Goal: Task Accomplishment & Management: Check status

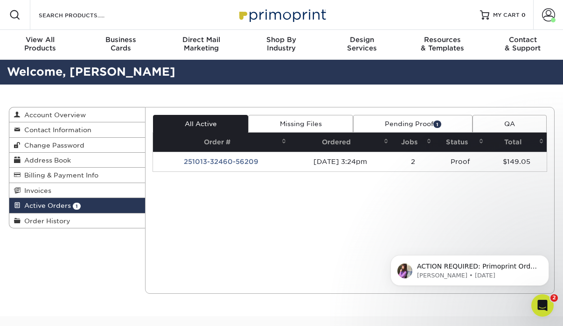
click at [382, 121] on link "Pending Proof 1" at bounding box center [412, 124] width 119 height 18
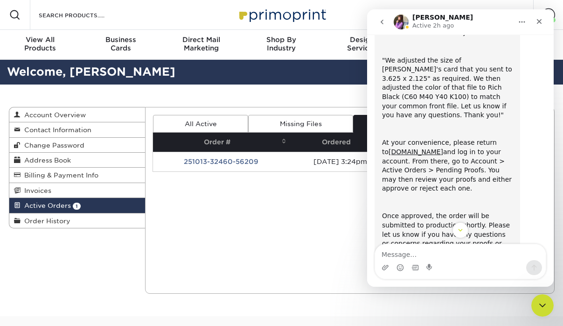
scroll to position [87, 0]
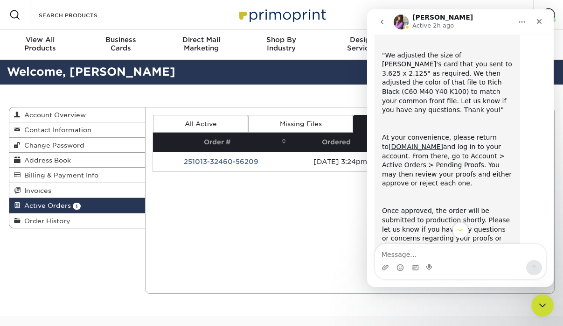
click at [343, 224] on div "Current Orders 1 Active 0 Missing Files" at bounding box center [350, 200] width 410 height 187
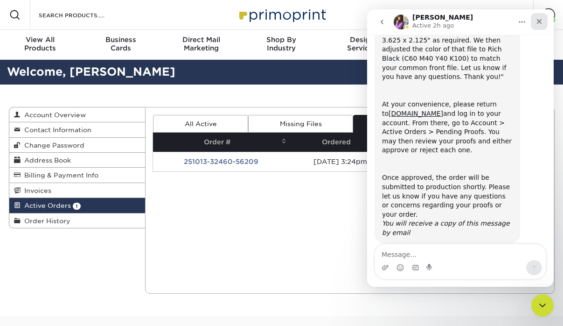
click at [545, 22] on div "Close" at bounding box center [539, 21] width 17 height 17
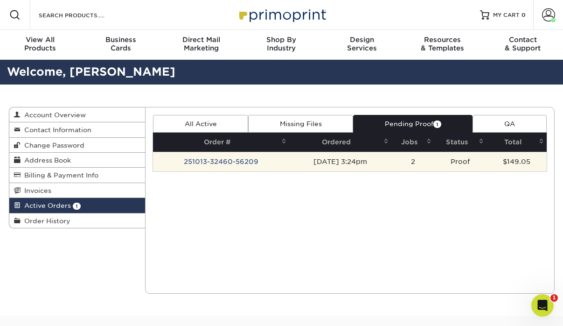
click at [229, 164] on td "251013-32460-56209" at bounding box center [221, 162] width 136 height 20
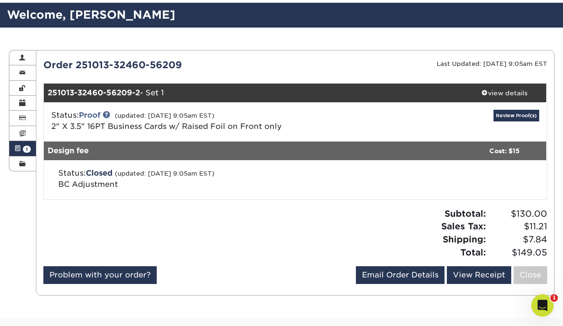
scroll to position [58, 0]
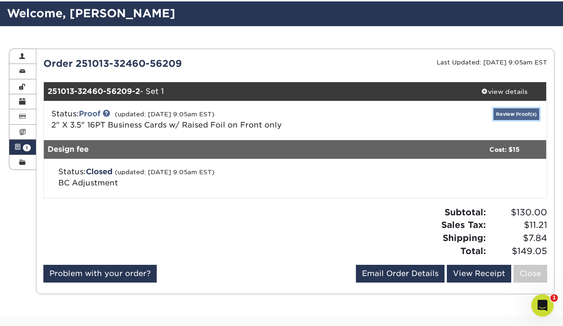
click at [518, 112] on link "Review Proof(s)" at bounding box center [516, 114] width 46 height 12
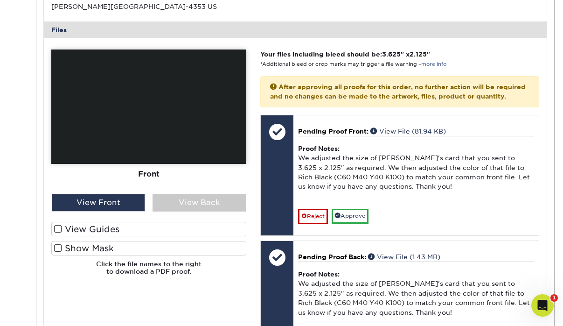
scroll to position [354, 0]
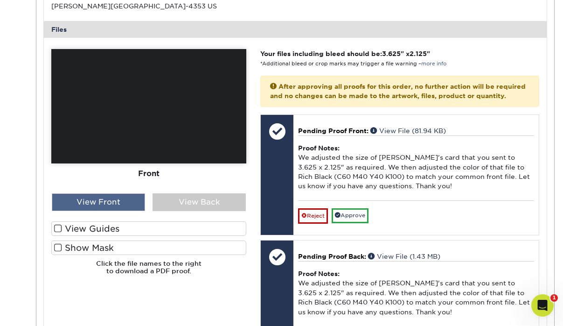
click at [94, 207] on div "View Front" at bounding box center [98, 202] width 93 height 18
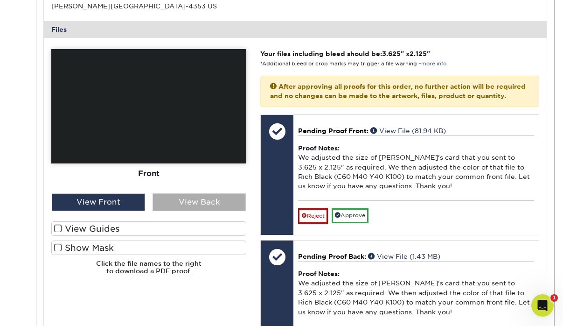
click at [188, 204] on div "View Back" at bounding box center [199, 202] width 93 height 18
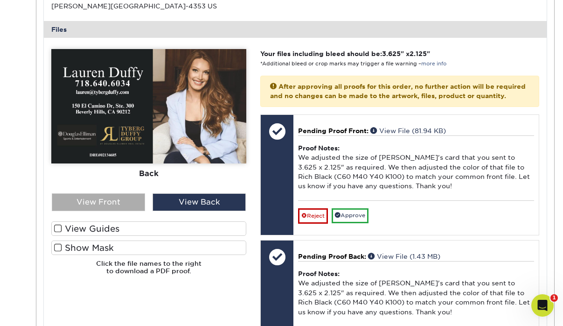
click at [120, 204] on div "View Front" at bounding box center [98, 202] width 93 height 18
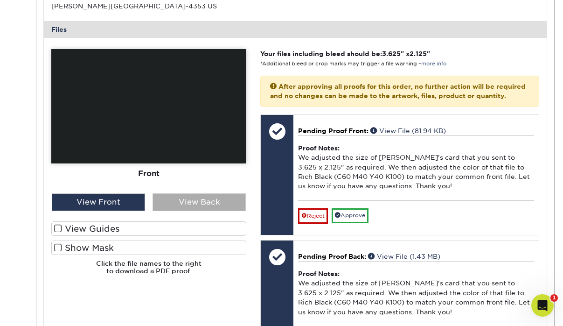
click at [158, 204] on div "View Back" at bounding box center [199, 202] width 93 height 18
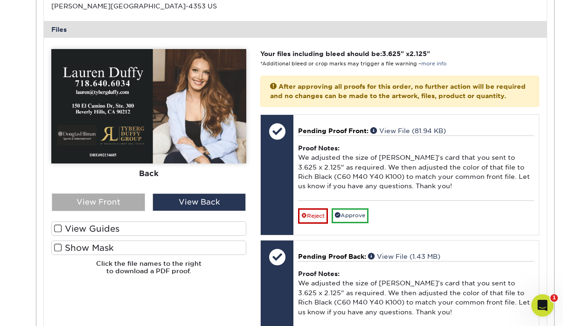
click at [127, 202] on div "View Front" at bounding box center [98, 202] width 93 height 18
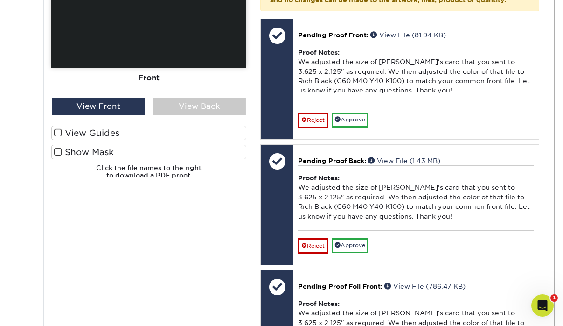
scroll to position [449, 0]
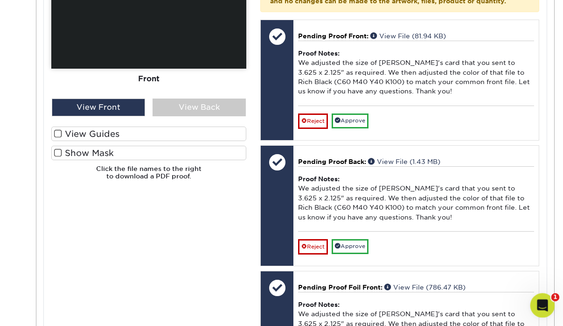
click at [549, 305] on div "Open Intercom Messenger" at bounding box center [541, 303] width 31 height 31
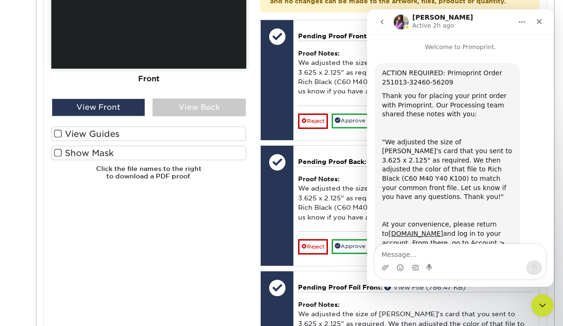
scroll to position [120, 0]
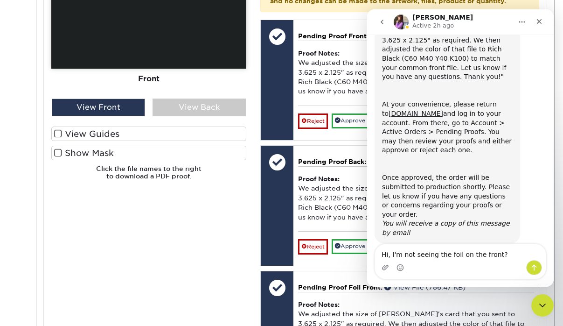
type textarea "Hi, I'm not seeing the foil on the front?"
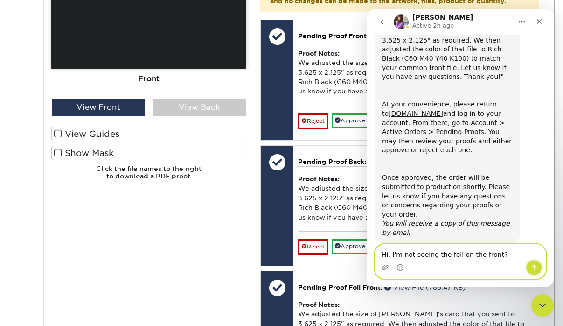
click at [534, 265] on icon "Send a message…" at bounding box center [534, 267] width 5 height 6
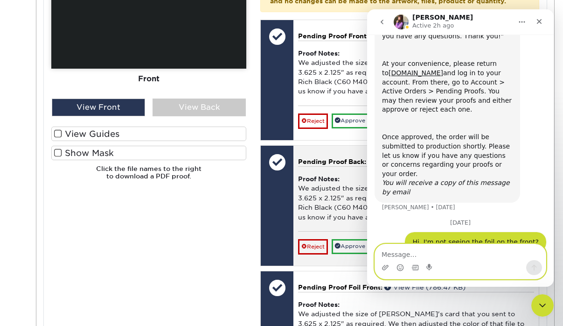
scroll to position [391, 0]
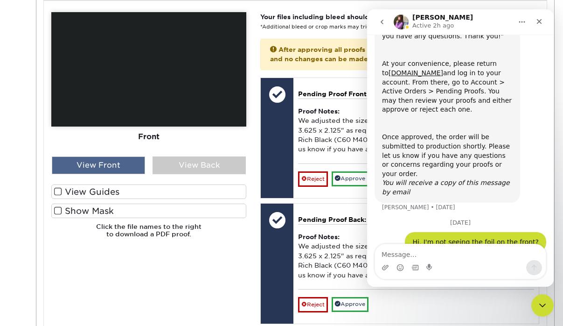
click at [114, 168] on div "View Front" at bounding box center [98, 165] width 93 height 18
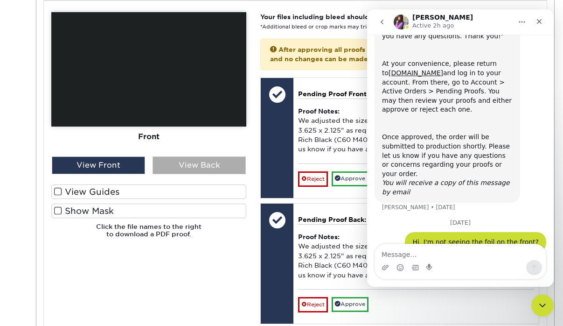
click at [171, 167] on div "View Back" at bounding box center [199, 165] width 93 height 18
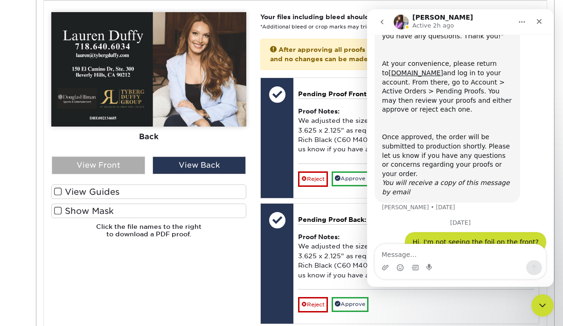
click at [134, 166] on div "View Front" at bounding box center [98, 165] width 93 height 18
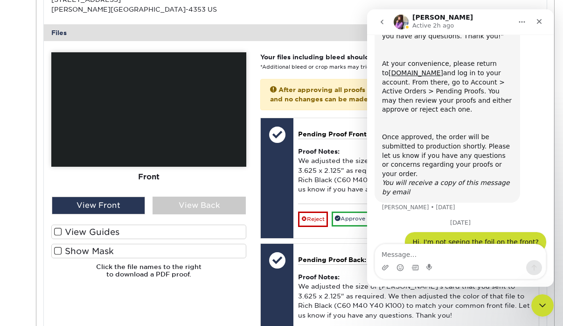
scroll to position [348, 0]
